Goal: Communication & Community: Answer question/provide support

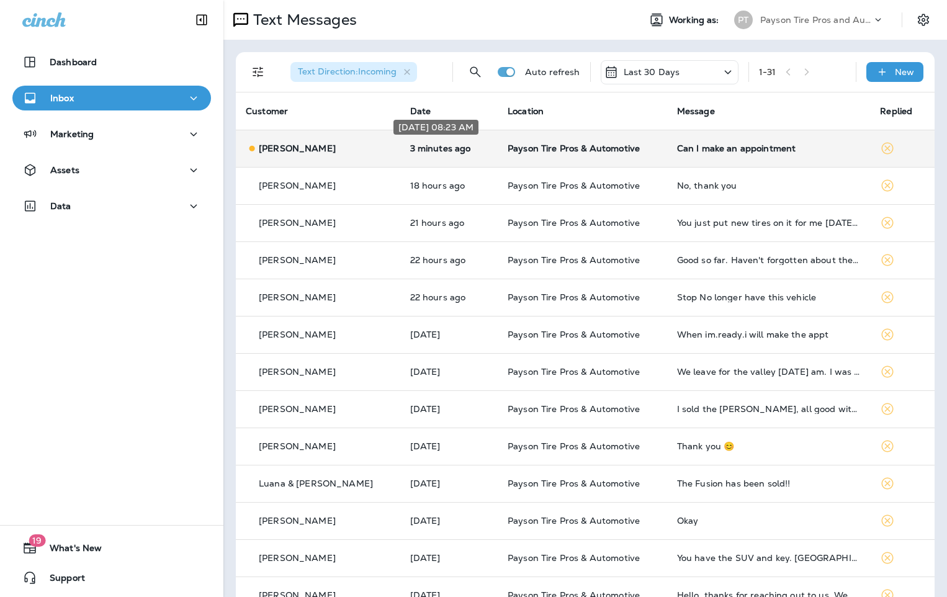
click at [461, 147] on p "3 minutes ago" at bounding box center [449, 148] width 78 height 10
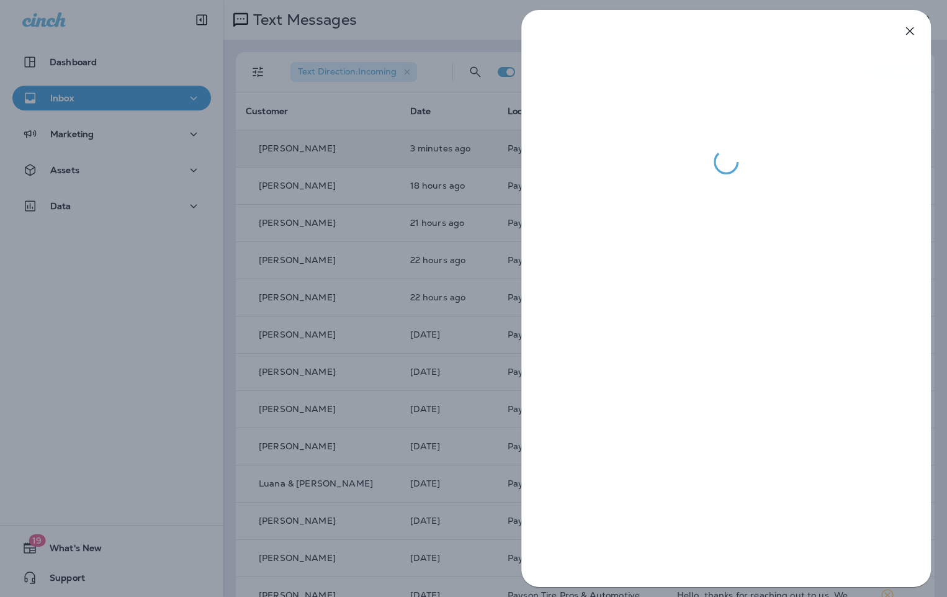
click at [145, 255] on div at bounding box center [473, 298] width 947 height 597
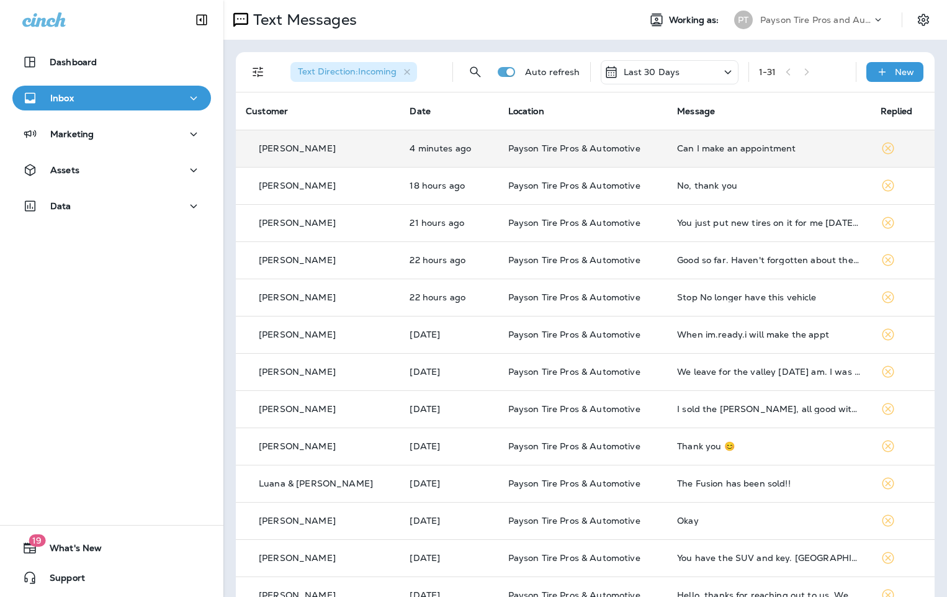
click at [340, 143] on div "[PERSON_NAME]" at bounding box center [318, 148] width 144 height 13
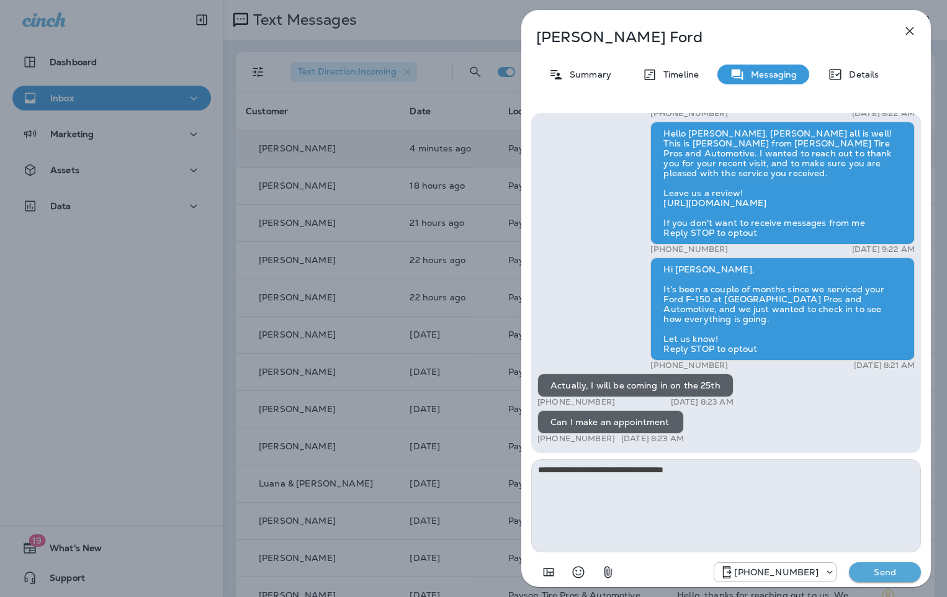
type textarea "**********"
click at [875, 572] on p "Send" at bounding box center [885, 572] width 52 height 11
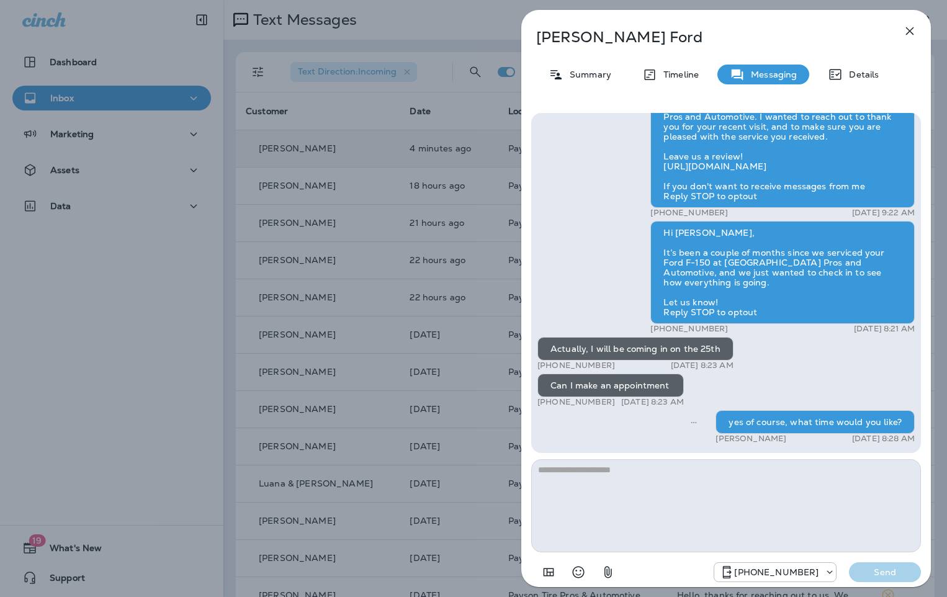
click at [177, 52] on div "[PERSON_NAME] Summary Timeline Messaging Details Hi [PERSON_NAME], this is [PER…" at bounding box center [473, 298] width 947 height 597
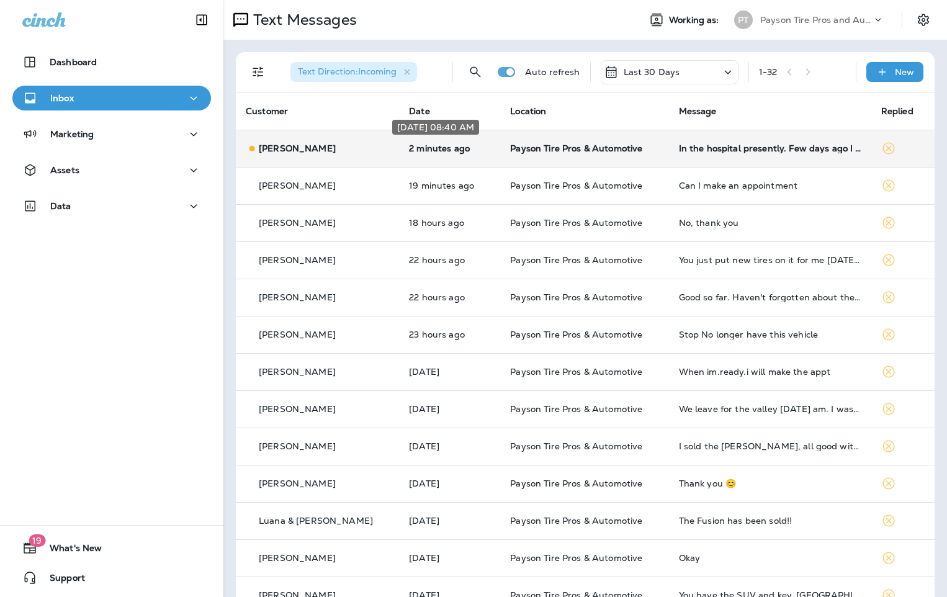
click at [449, 150] on p "2 minutes ago" at bounding box center [449, 148] width 81 height 10
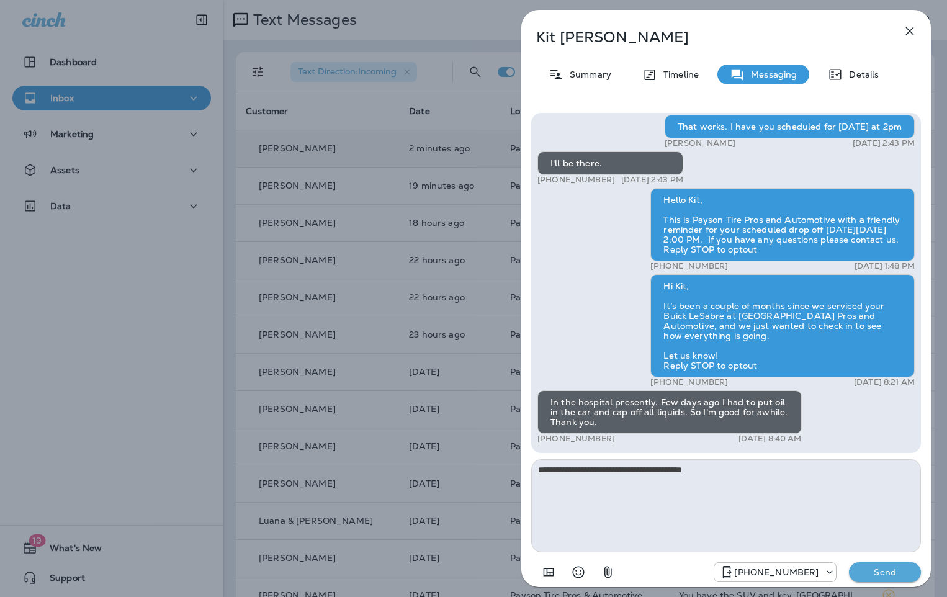
type textarea "**********"
click at [885, 568] on p "Send" at bounding box center [885, 572] width 52 height 11
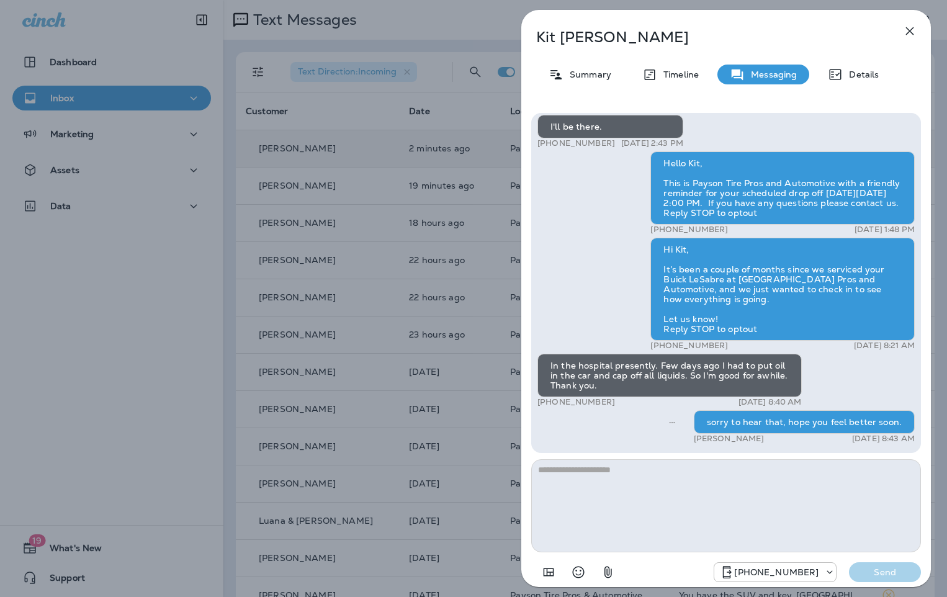
click at [336, 109] on div "Kit [PERSON_NAME] Summary Timeline Messaging Details Hello Kit, Hope all is wel…" at bounding box center [473, 298] width 947 height 597
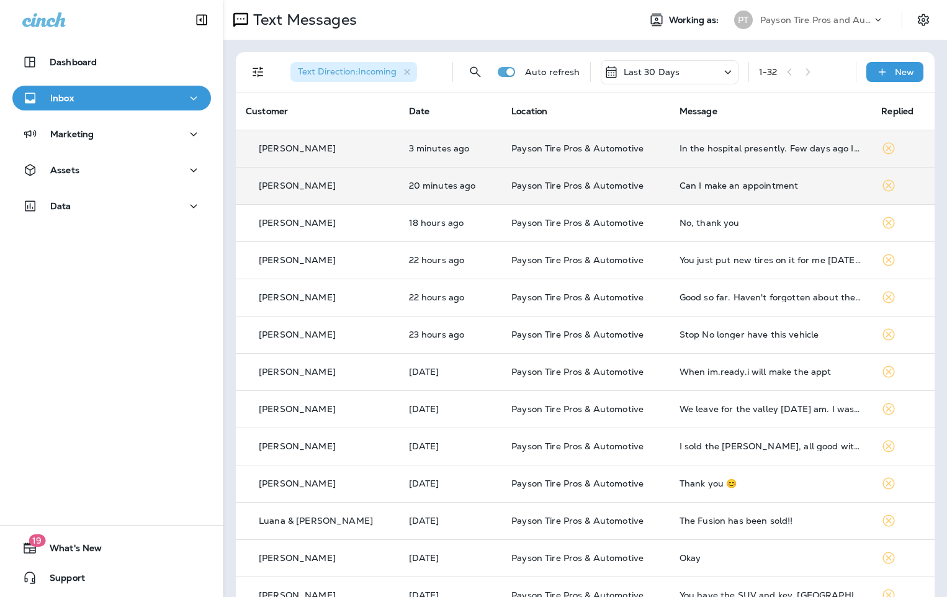
click at [426, 195] on td "20 minutes ago" at bounding box center [450, 185] width 103 height 37
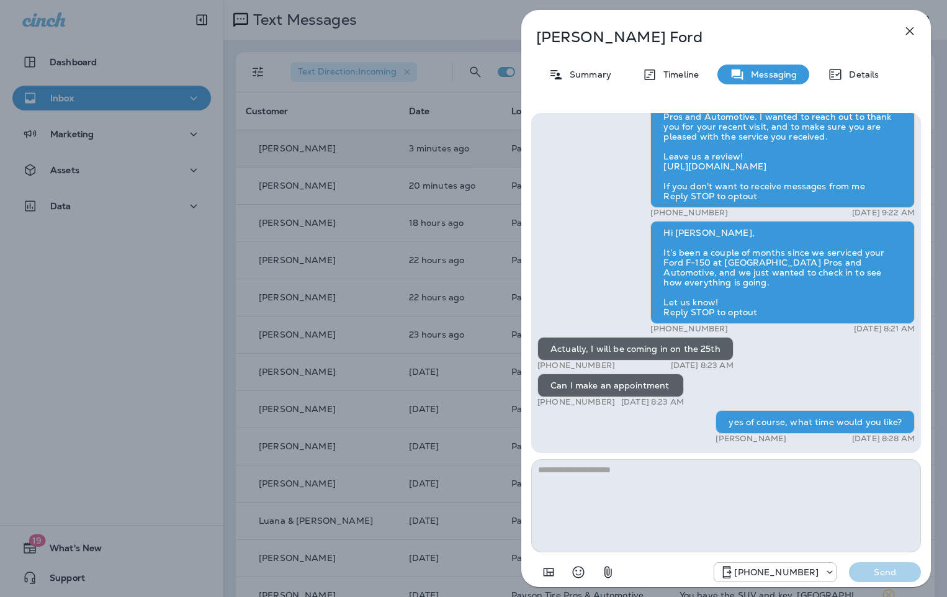
click at [132, 265] on div "[PERSON_NAME] Summary Timeline Messaging Details Hi [PERSON_NAME], this is [PER…" at bounding box center [473, 298] width 947 height 597
